Goal: Transaction & Acquisition: Download file/media

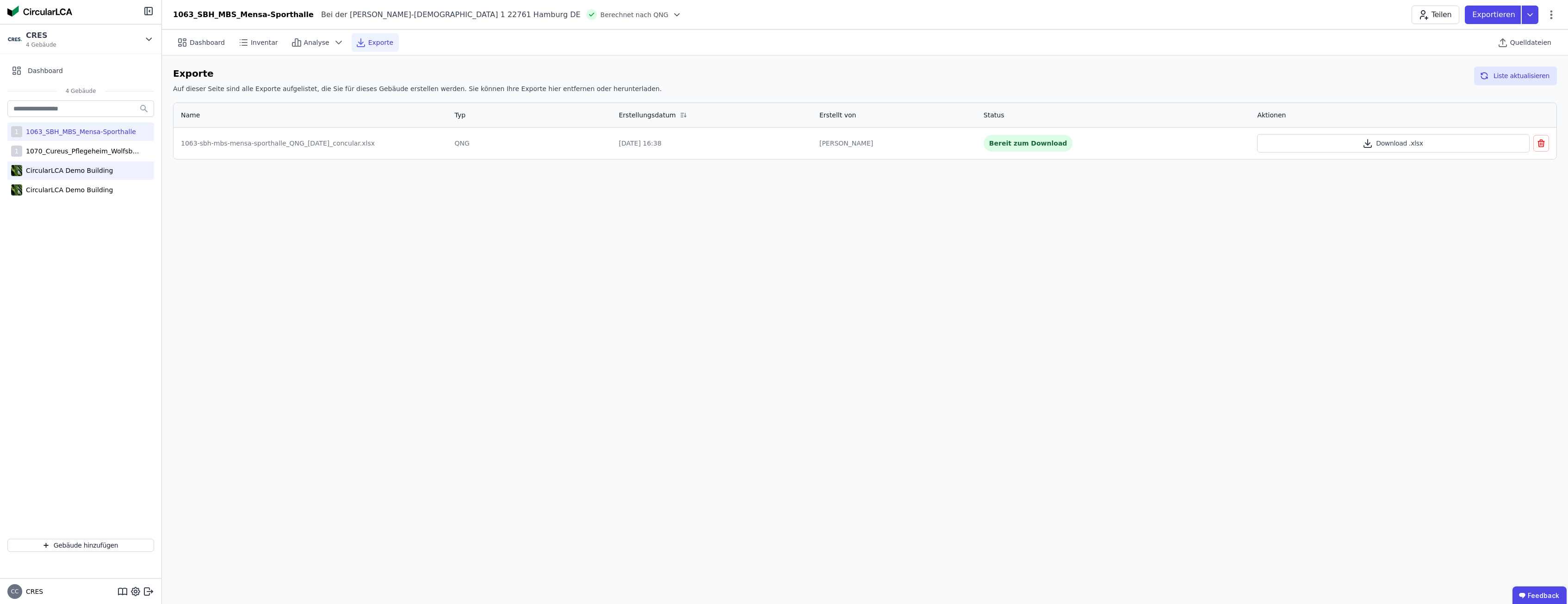
click at [96, 178] on div "CircularLCA Demo Building" at bounding box center [80, 170] width 147 height 18
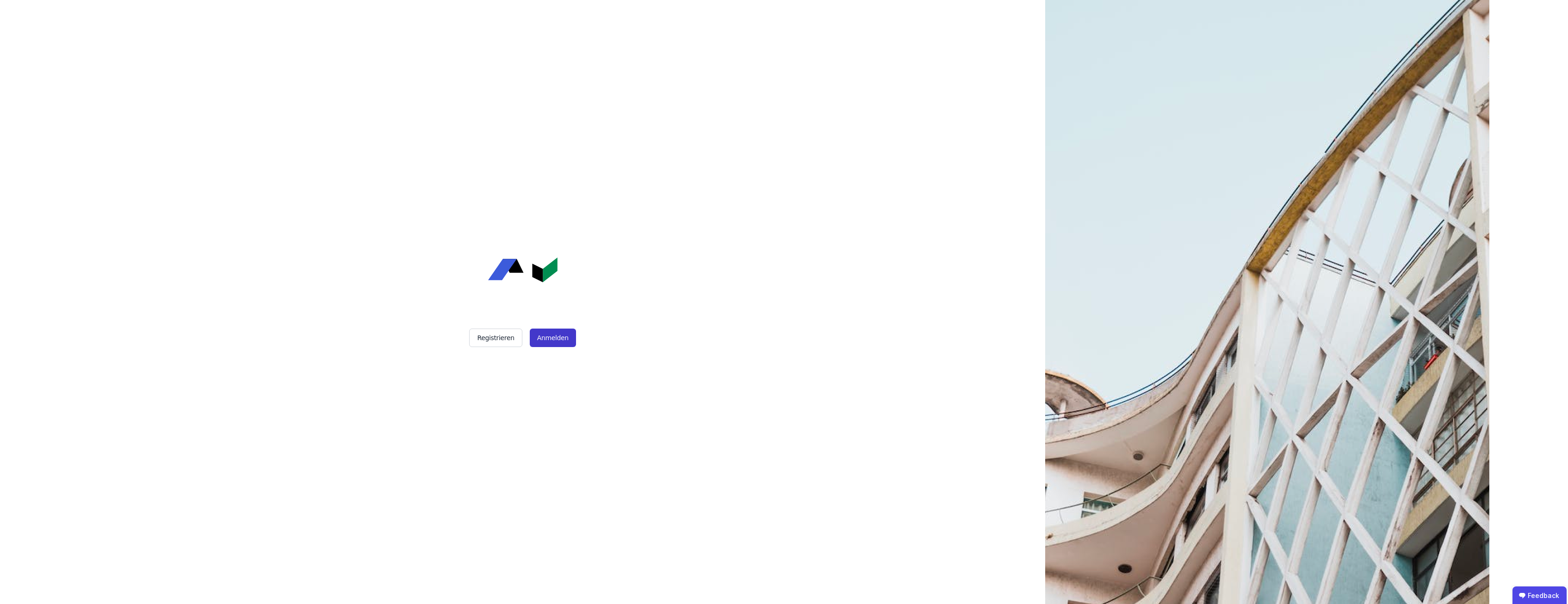
click at [551, 338] on button "Anmelden" at bounding box center [553, 338] width 46 height 18
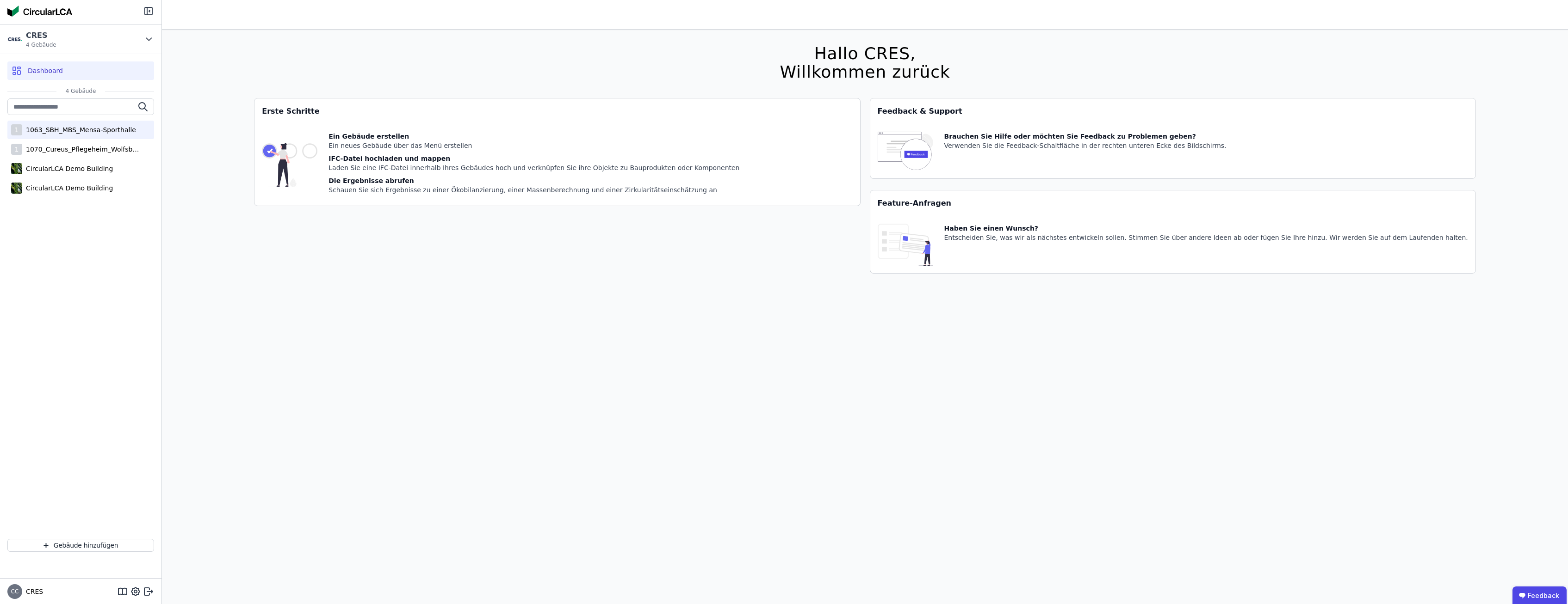
click at [104, 131] on div "1063_SBH_MBS_Mensa-Sporthalle" at bounding box center [79, 130] width 114 height 9
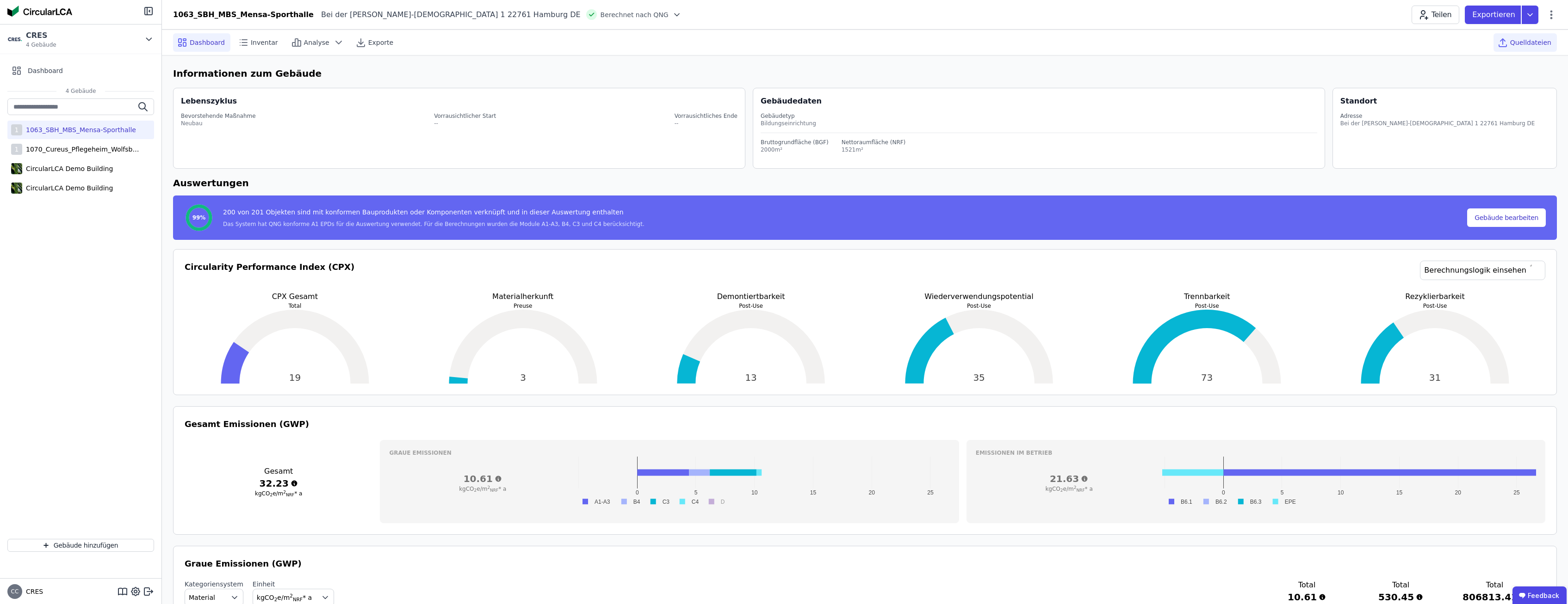
drag, startPoint x: 1526, startPoint y: 44, endPoint x: 1508, endPoint y: 50, distance: 19.0
click at [1527, 44] on span "Quelldateien" at bounding box center [1531, 42] width 41 height 9
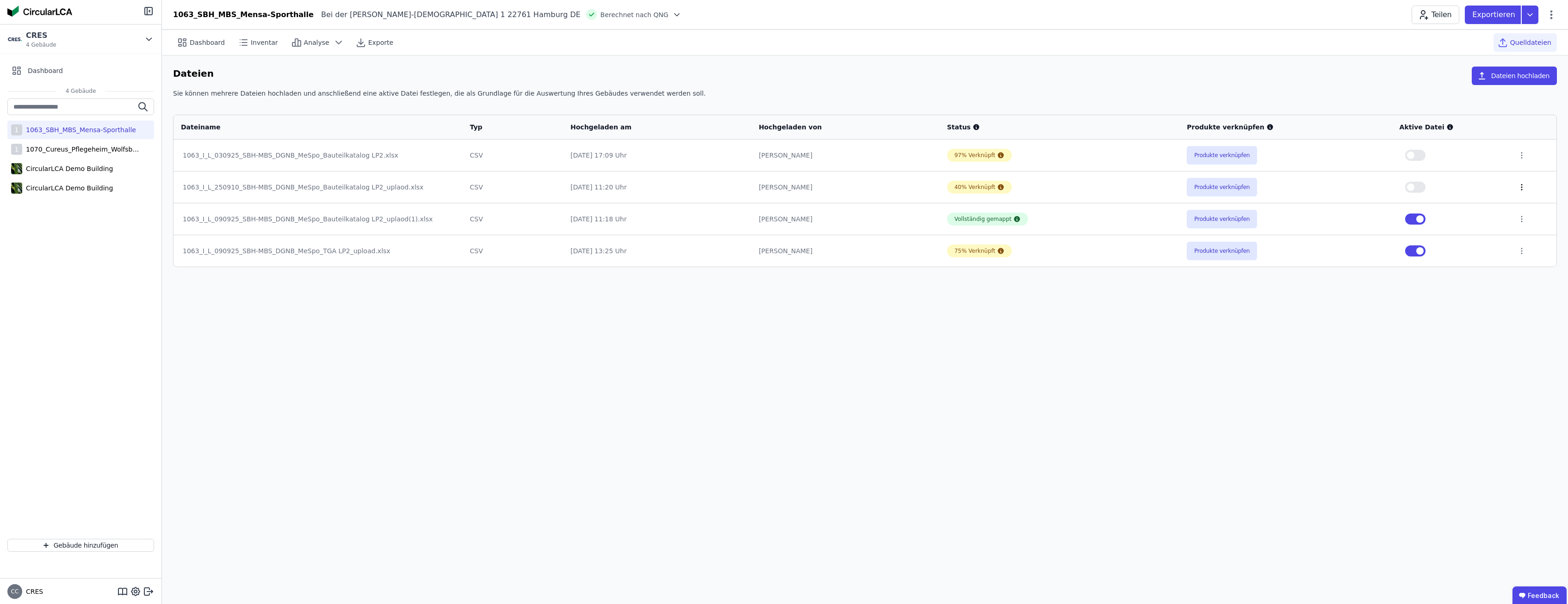
click at [1519, 186] on icon at bounding box center [1522, 187] width 9 height 9
click at [1467, 173] on link "Herunterladen" at bounding box center [1474, 170] width 93 height 15
click at [1519, 220] on icon at bounding box center [1522, 219] width 9 height 9
click at [1461, 203] on link "Herunterladen" at bounding box center [1474, 203] width 93 height 15
click at [556, 393] on div "Dashboard Inventar Analyse Exporte Quelldateien Dateien Dateien hochladen Sie k…" at bounding box center [865, 317] width 1406 height 575
